Goal: Information Seeking & Learning: Learn about a topic

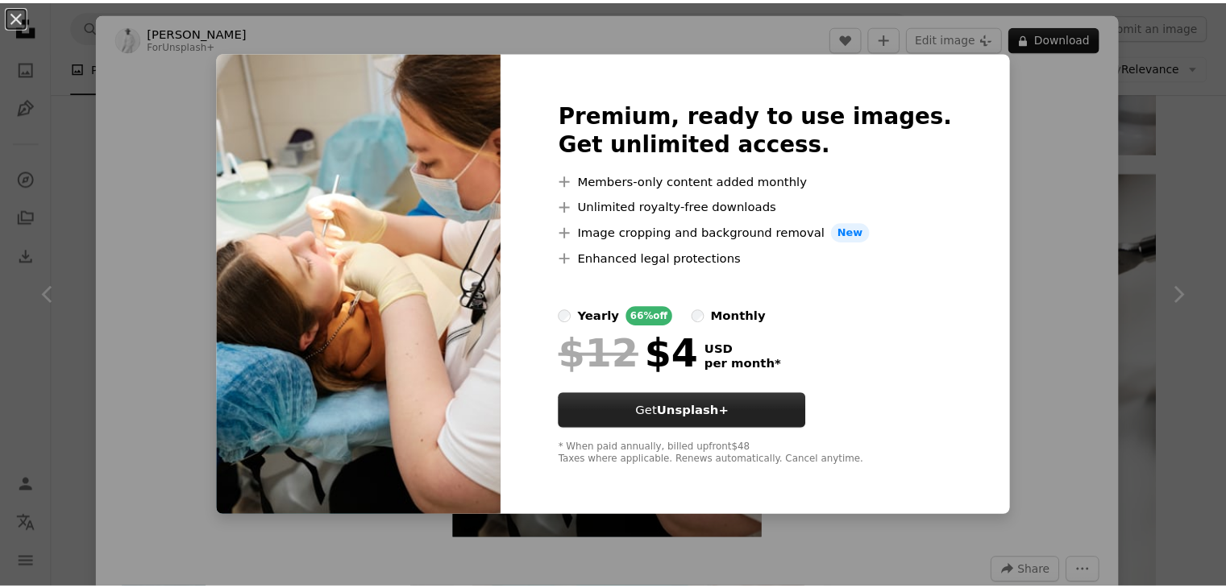
scroll to position [1205, 0]
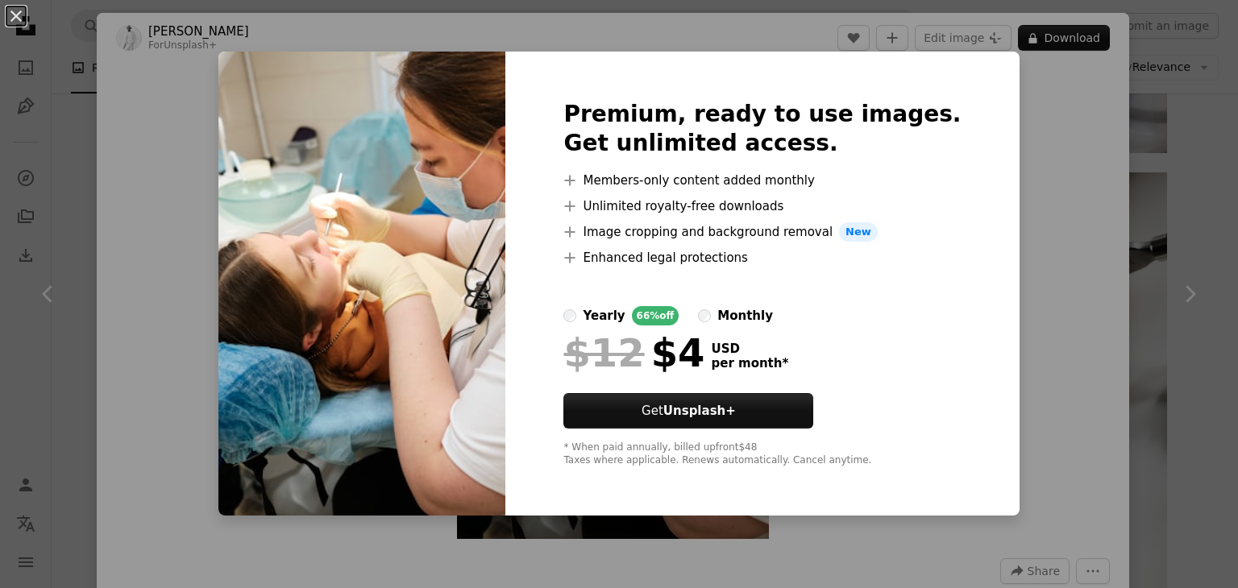
click at [1101, 275] on div "An X shape Premium, ready to use images. Get unlimited access. A plus sign Memb…" at bounding box center [619, 294] width 1238 height 588
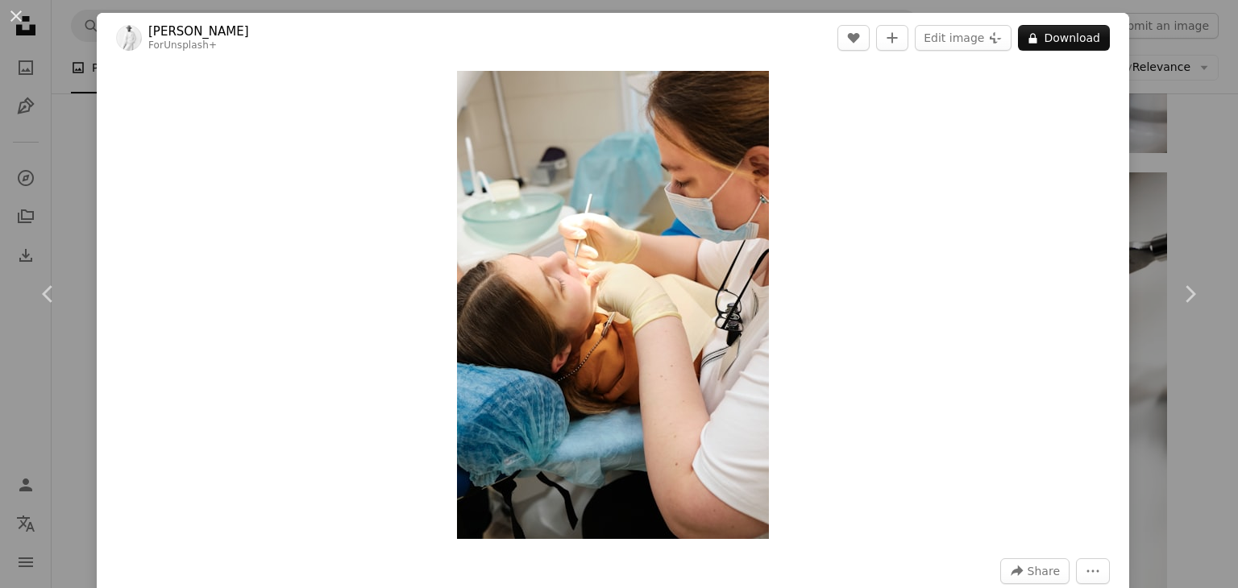
click at [1143, 214] on div "An X shape Chevron left Chevron right [PERSON_NAME] For Unsplash+ A heart A plu…" at bounding box center [619, 294] width 1238 height 588
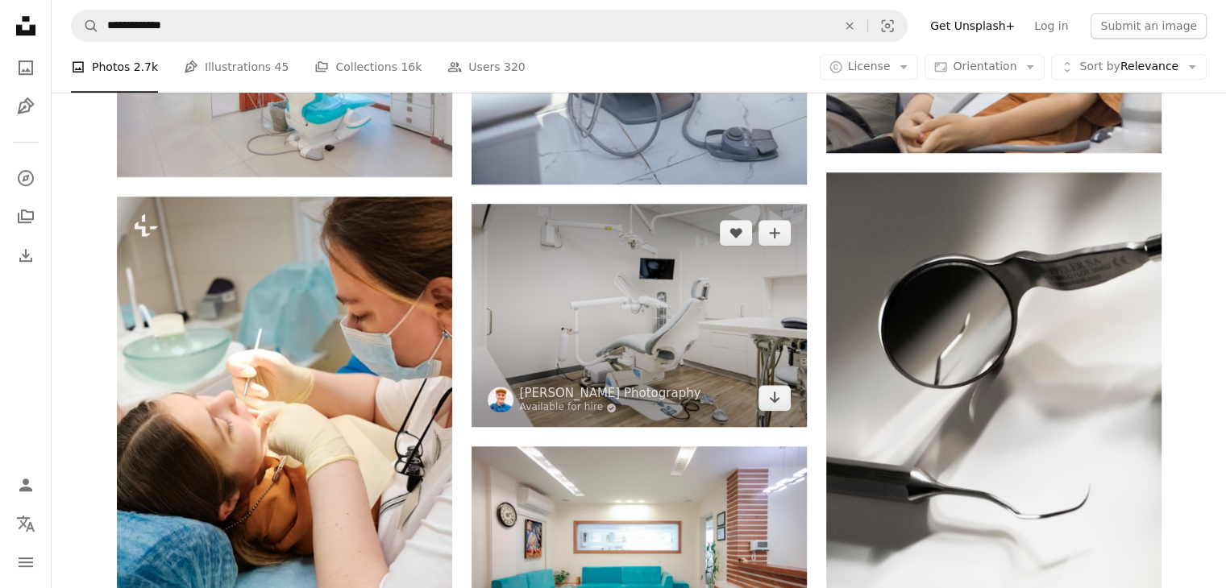
click at [685, 280] on img at bounding box center [638, 315] width 335 height 223
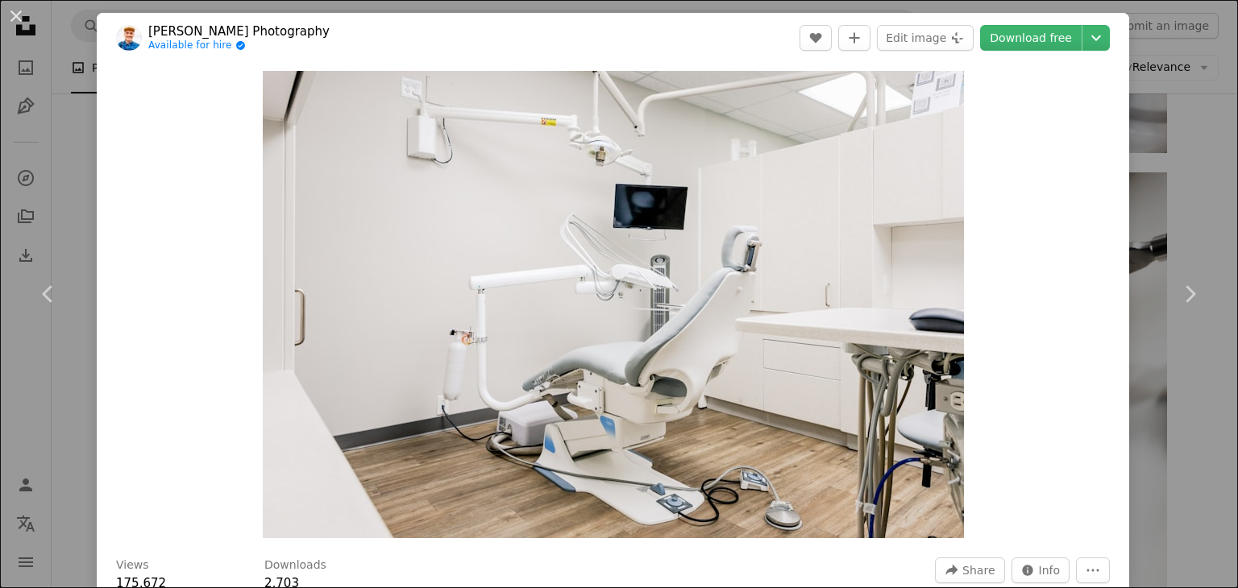
click at [1128, 153] on div "An X shape Chevron left Chevron right [PERSON_NAME] Photography Available for h…" at bounding box center [619, 294] width 1238 height 588
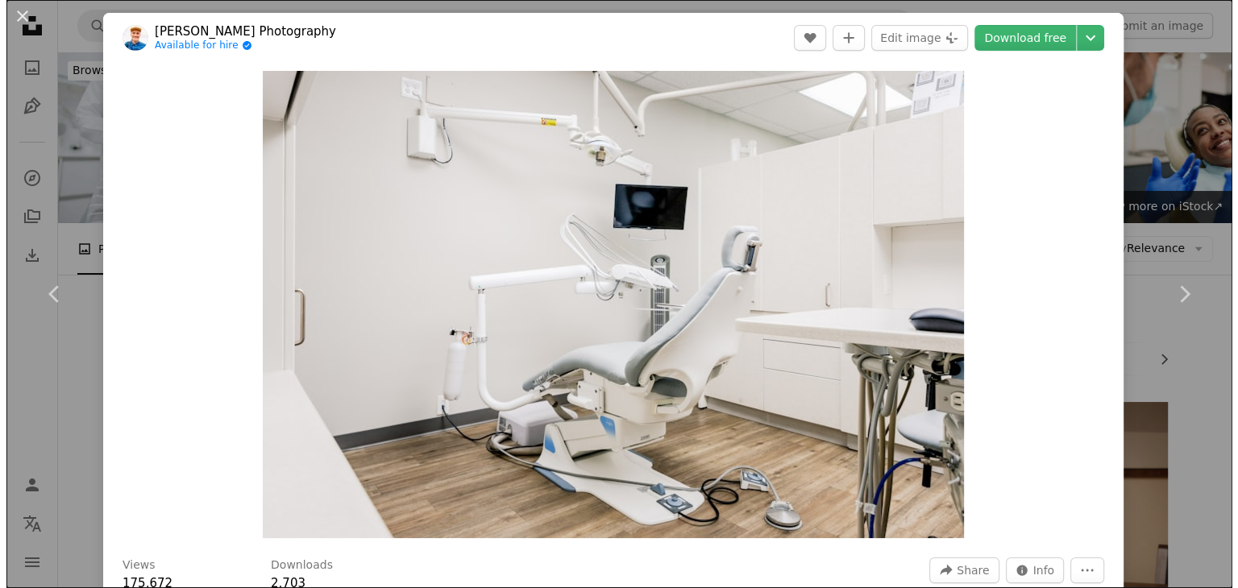
scroll to position [1205, 0]
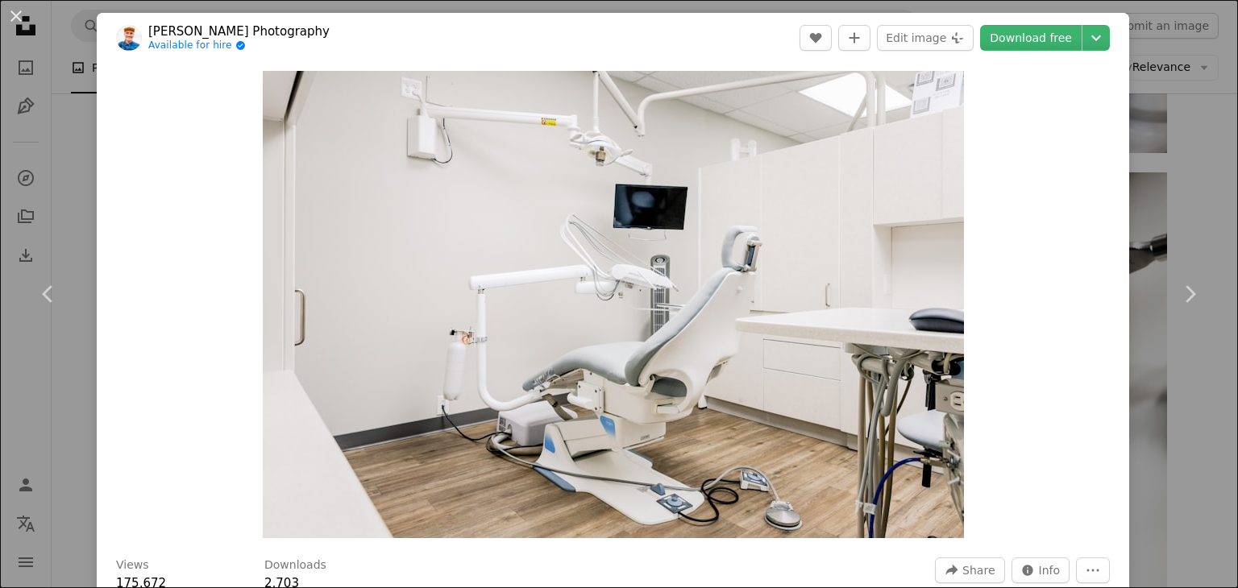
click at [1191, 162] on div "An X shape Chevron left Chevron right [PERSON_NAME] Photography Available for h…" at bounding box center [619, 294] width 1238 height 588
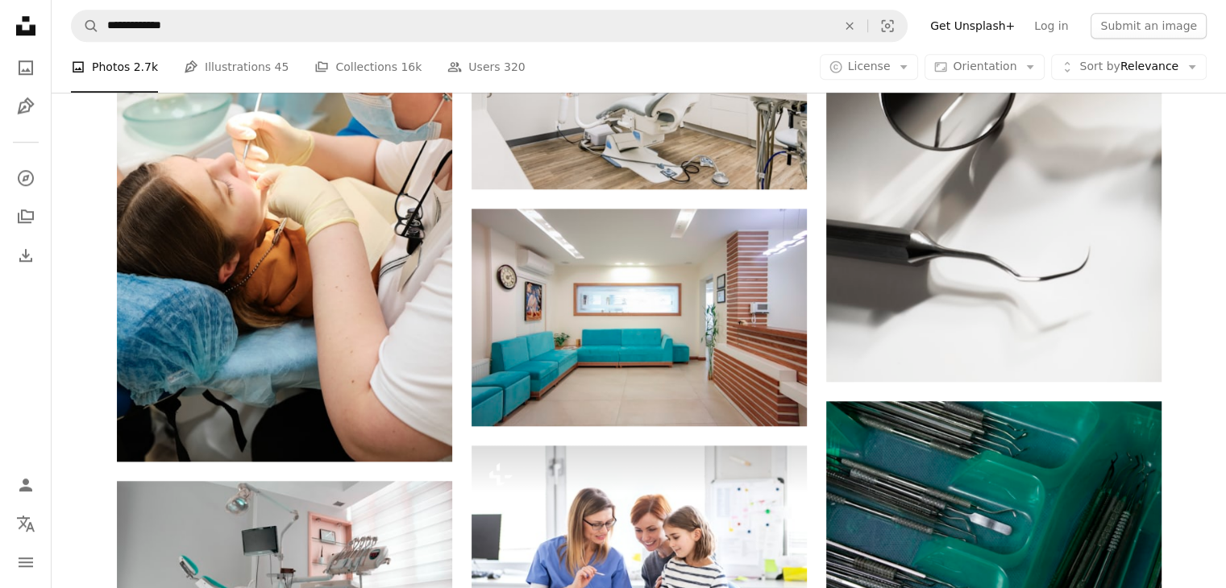
scroll to position [1442, 0]
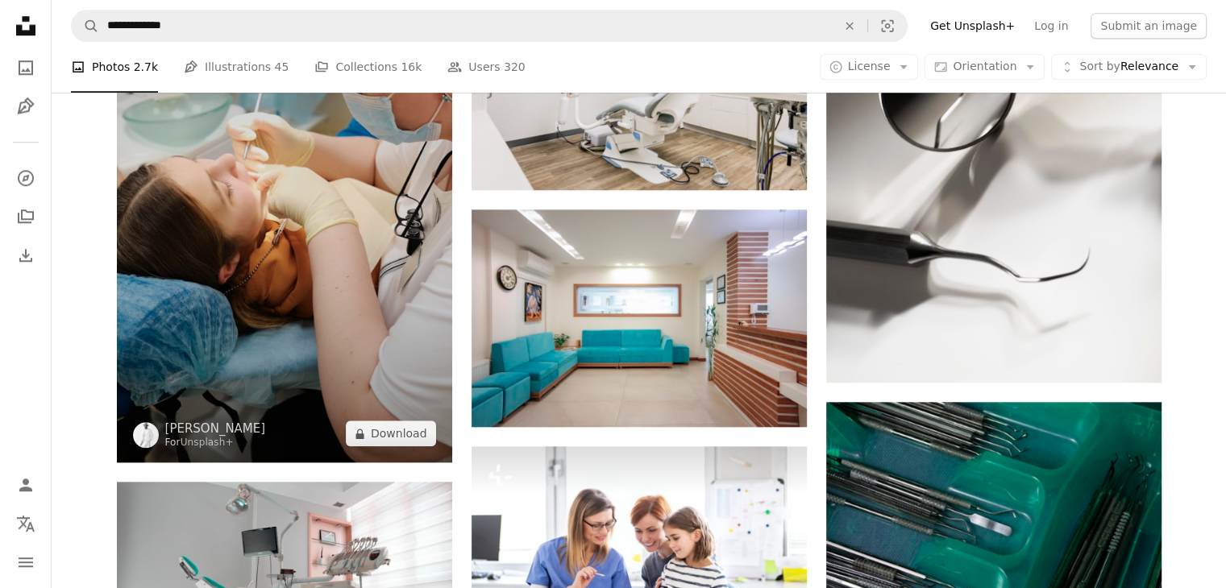
click at [403, 306] on img at bounding box center [284, 211] width 335 height 503
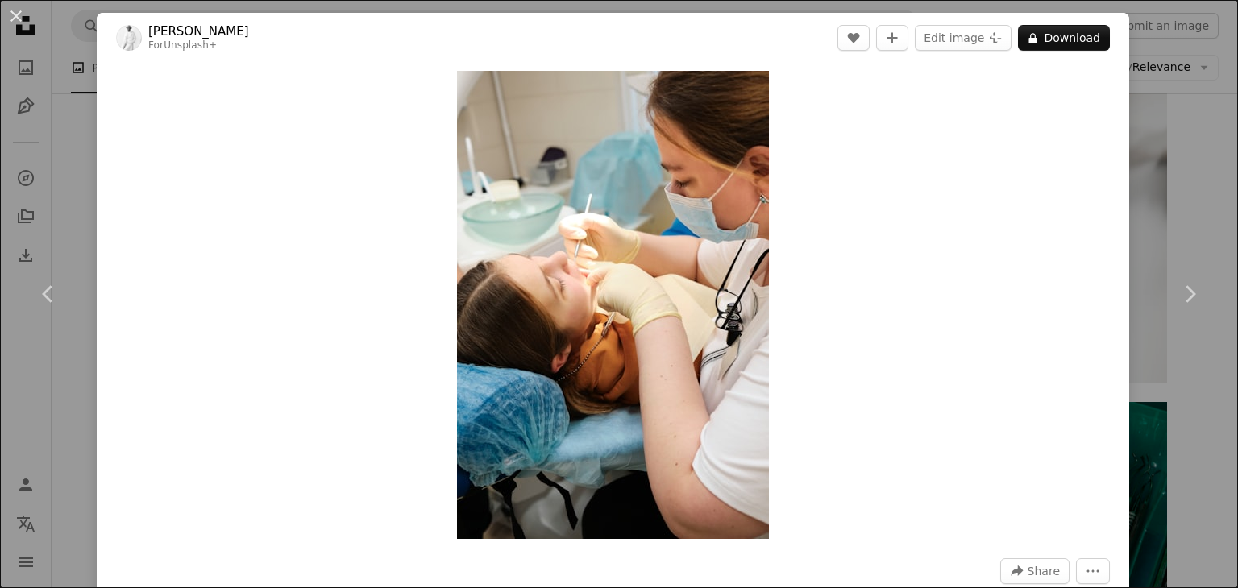
click at [1134, 118] on div "An X shape Chevron left Chevron right [PERSON_NAME] For Unsplash+ A heart A plu…" at bounding box center [619, 294] width 1238 height 588
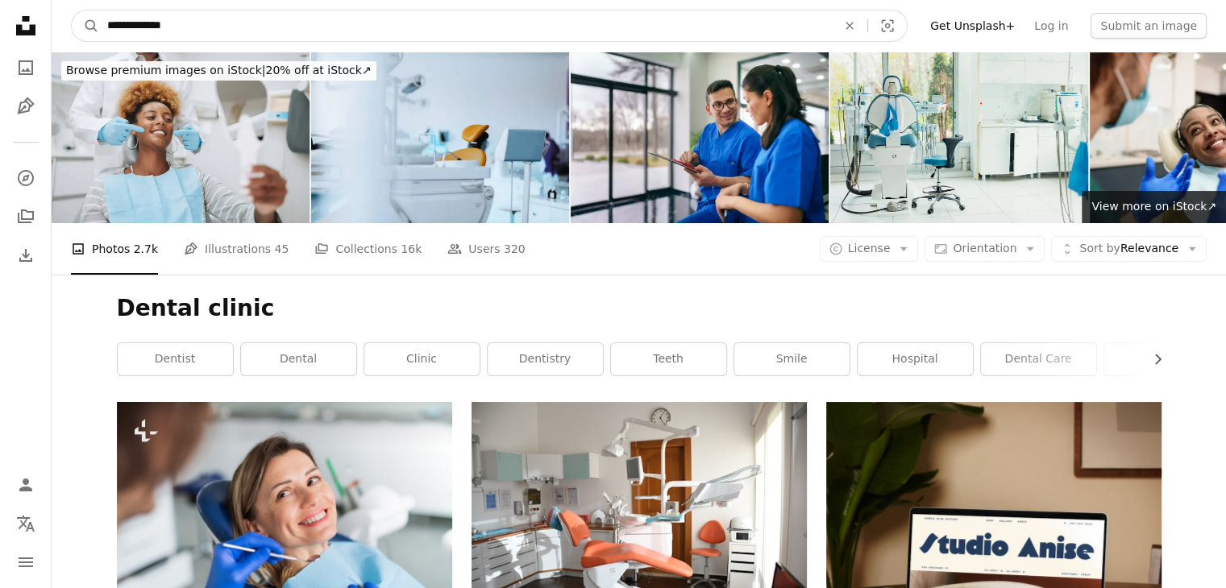
click at [327, 18] on input "**********" at bounding box center [465, 25] width 732 height 31
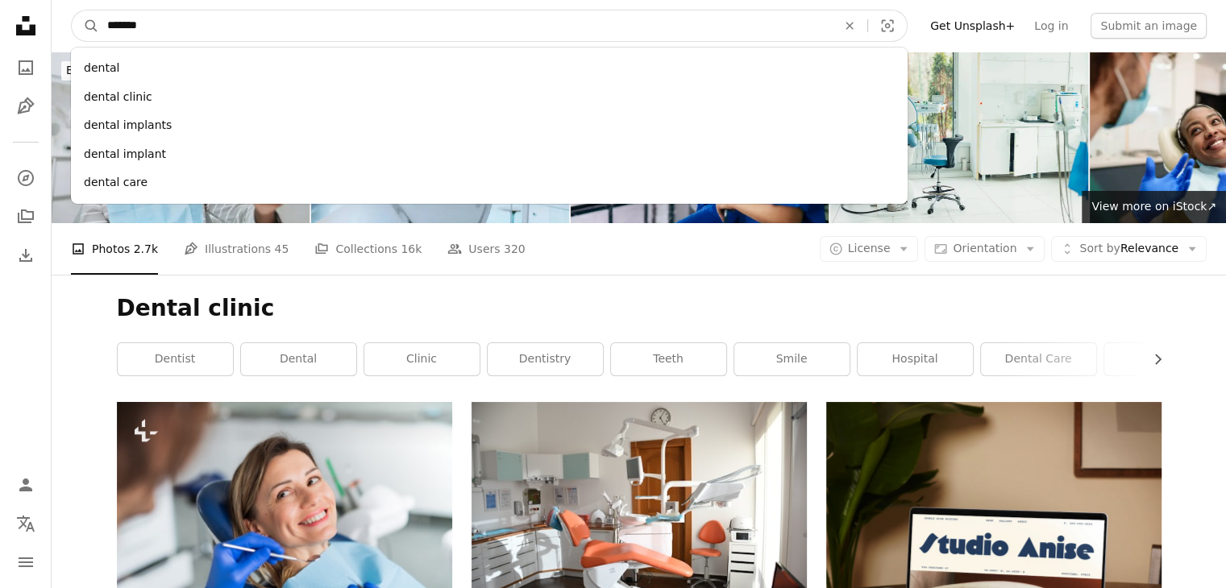
type input "******"
click at [72, 10] on button "A magnifying glass" at bounding box center [85, 25] width 27 height 31
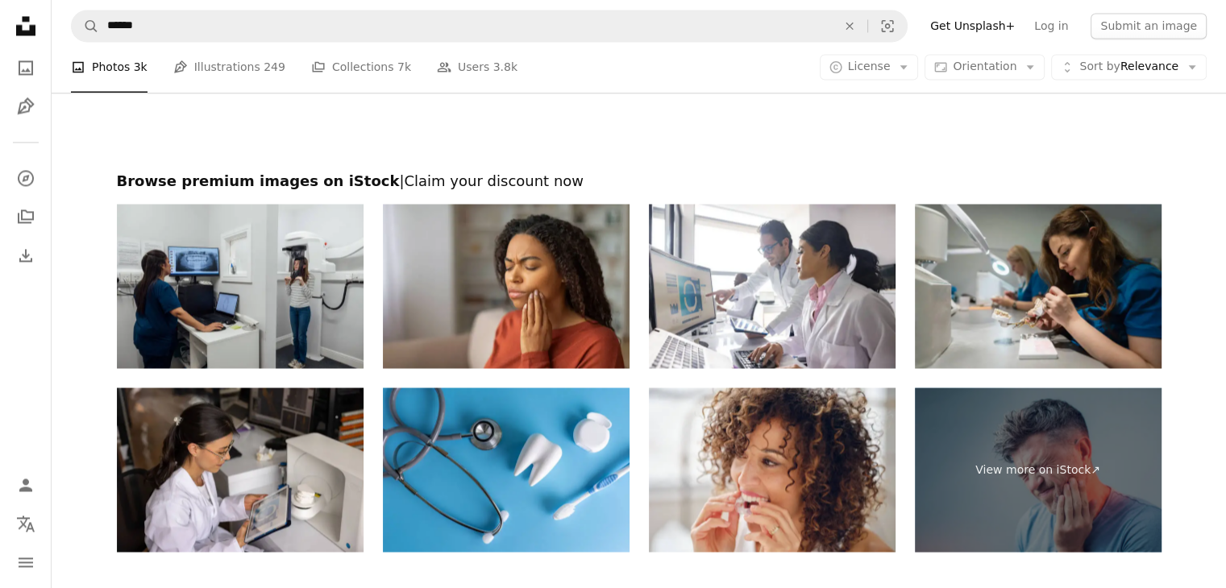
scroll to position [2653, 0]
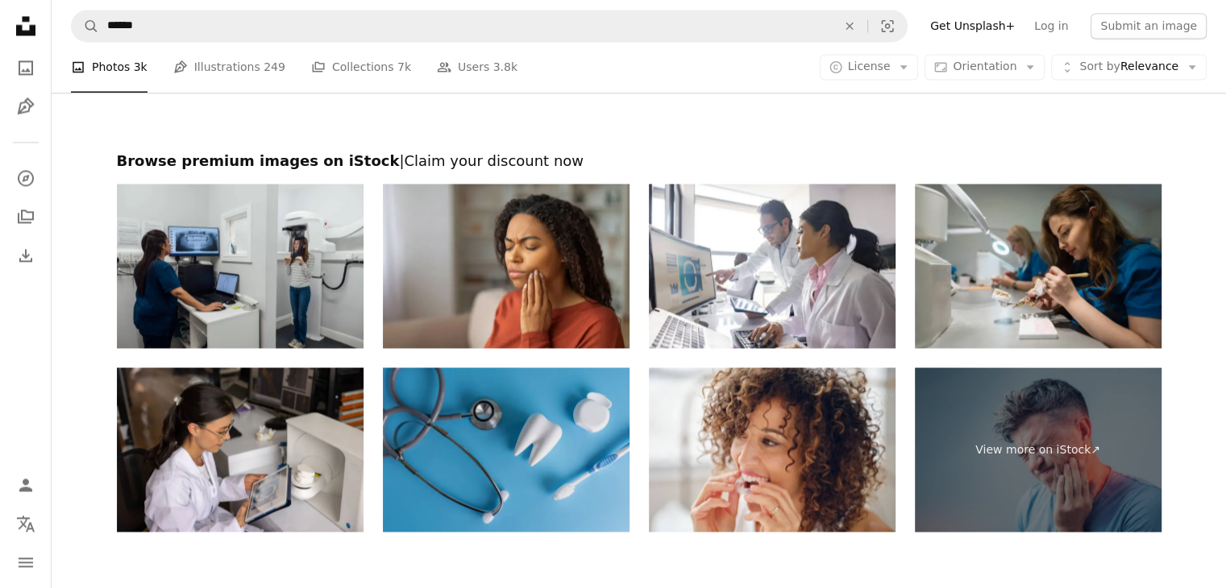
click at [478, 409] on img at bounding box center [506, 449] width 247 height 164
